Goal: Check status: Check status

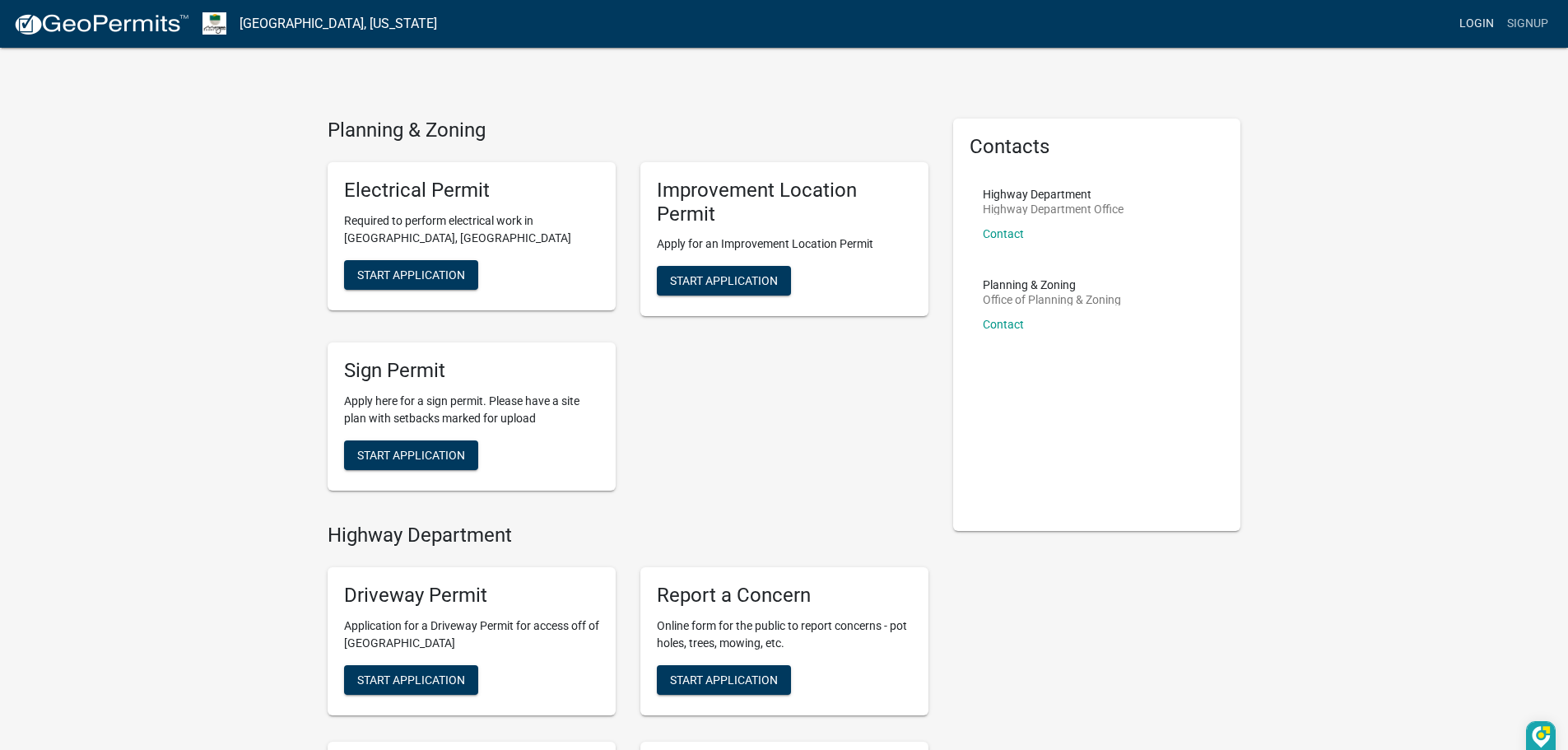
click at [1487, 19] on link "Login" at bounding box center [1477, 24] width 48 height 32
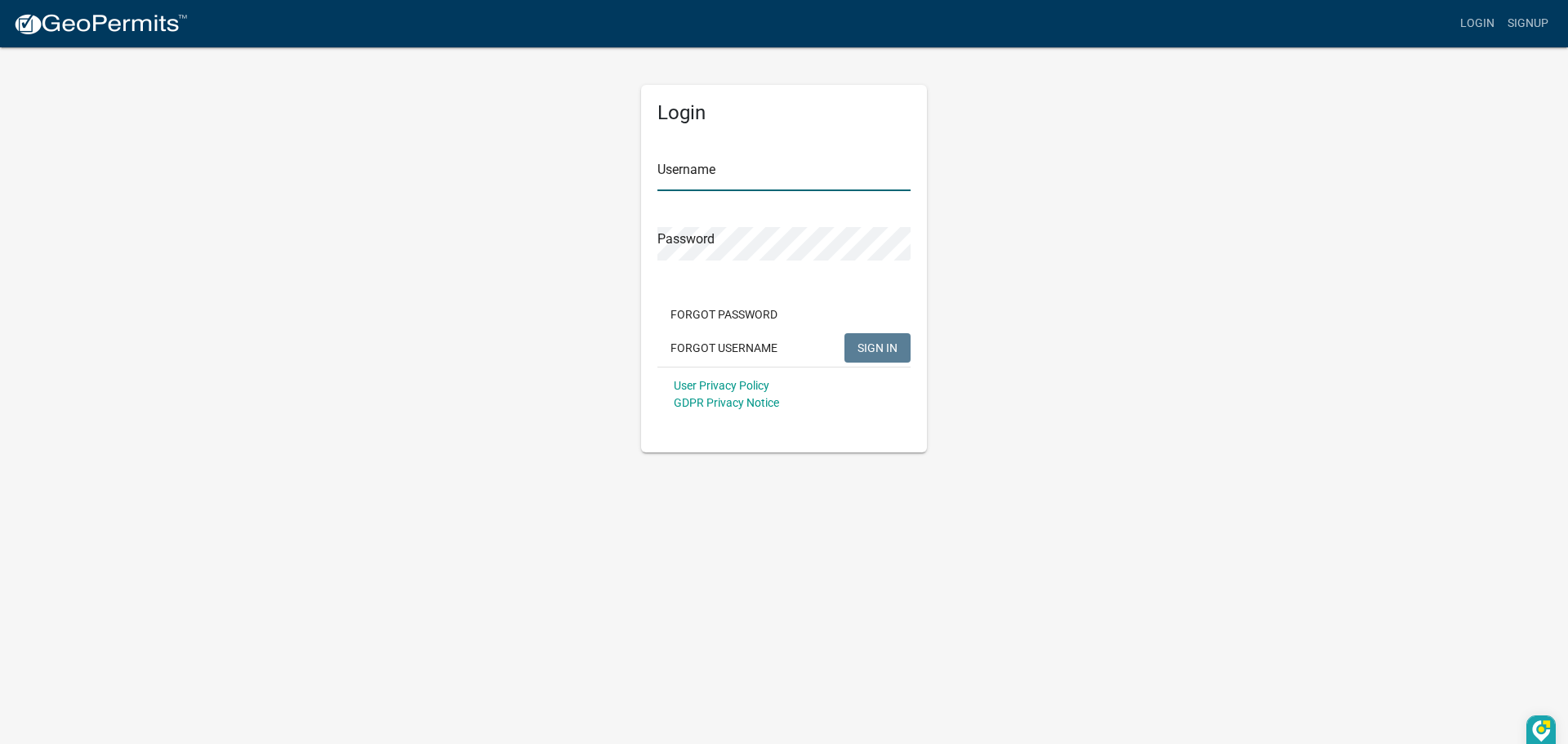
type input "[EMAIL_ADDRESS][DOMAIN_NAME]"
click at [897, 346] on span "SIGN IN" at bounding box center [877, 347] width 40 height 13
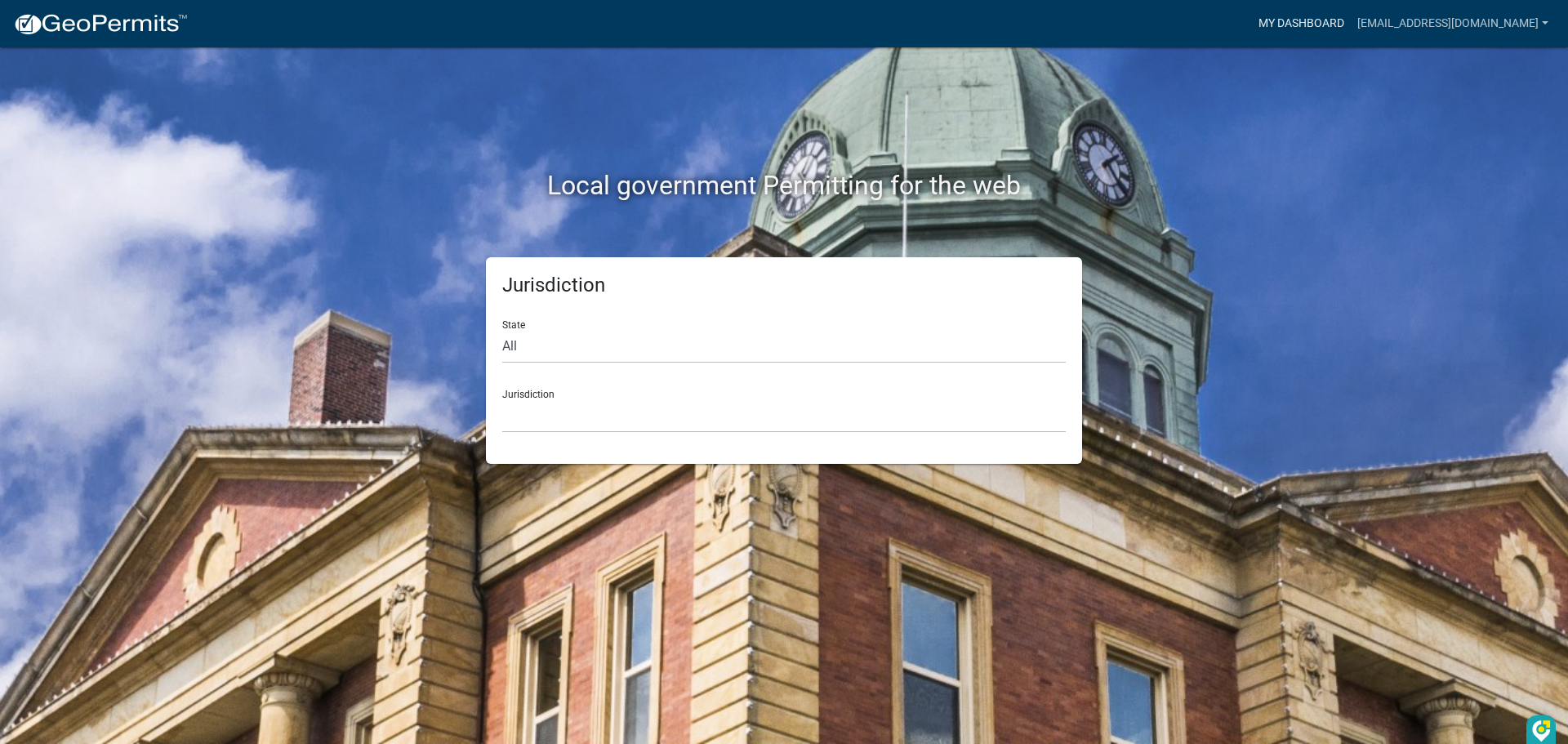
click at [1325, 22] on link "My Dashboard" at bounding box center [1301, 24] width 99 height 31
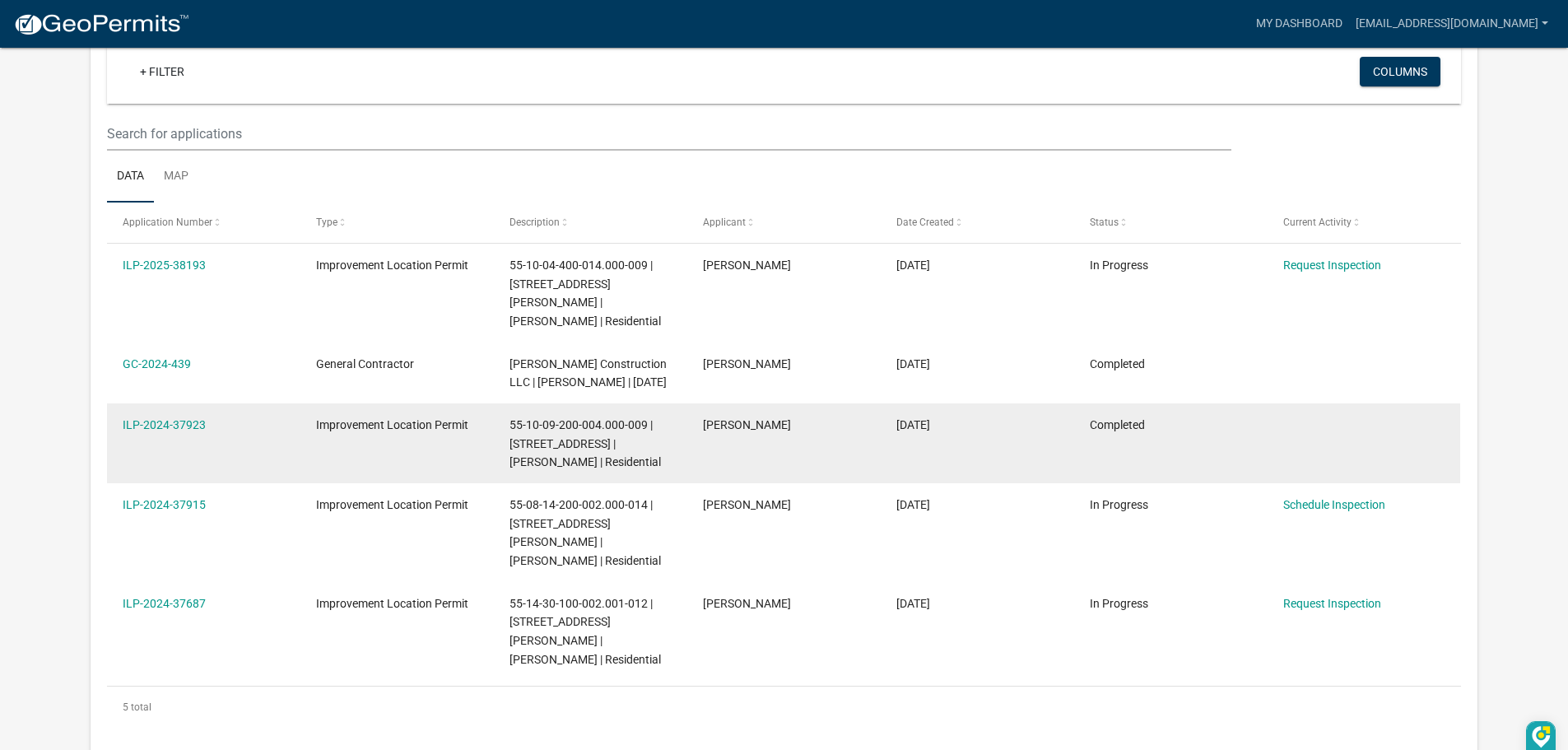
scroll to position [136, 0]
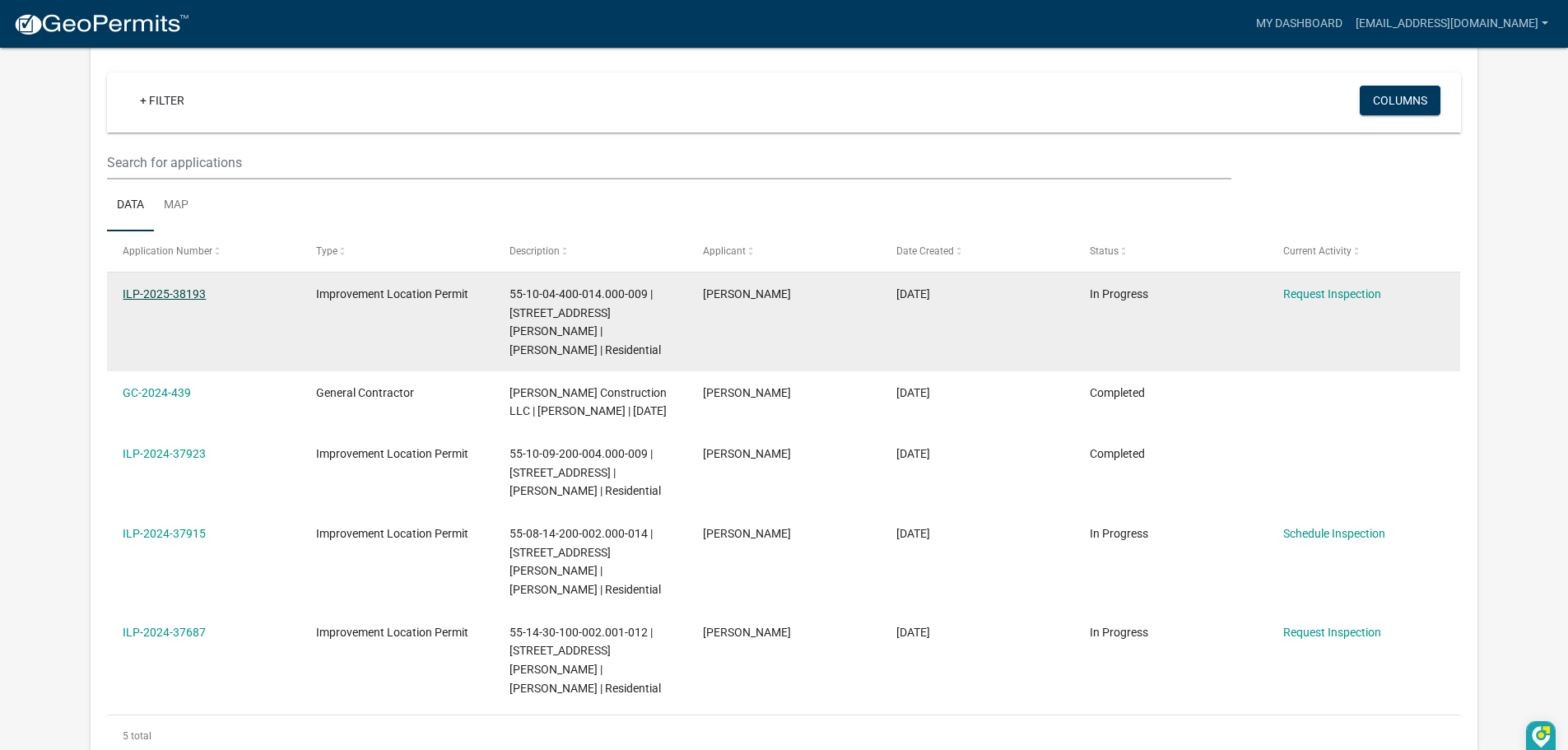
click at [185, 291] on link "ILP-2025-38193" at bounding box center [164, 294] width 83 height 13
